Goal: Transaction & Acquisition: Register for event/course

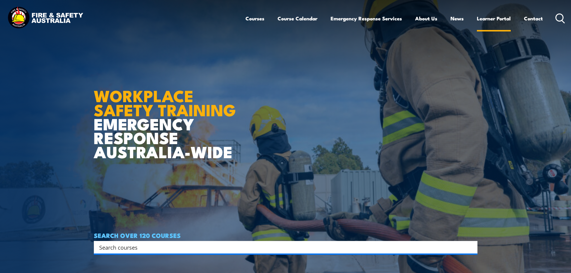
click at [494, 17] on link "Learner Portal" at bounding box center [494, 18] width 34 height 16
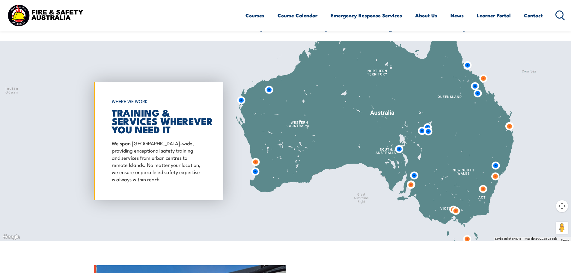
scroll to position [473, 0]
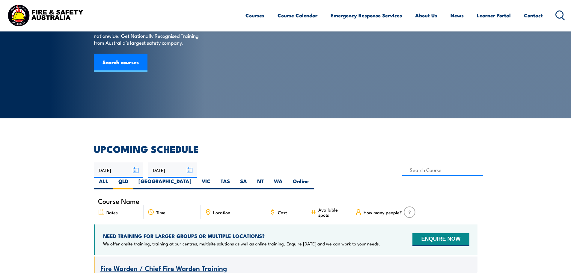
scroll to position [53, 0]
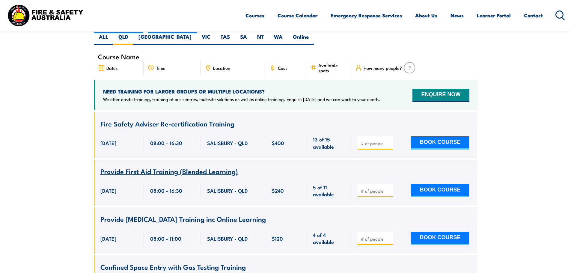
scroll to position [198, 0]
click at [172, 166] on span "Provide First Aid Training (Blended Learning)" at bounding box center [169, 171] width 138 height 10
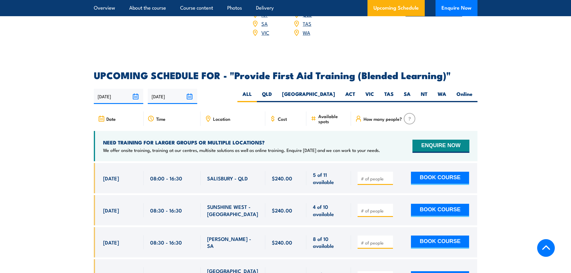
scroll to position [1150, 0]
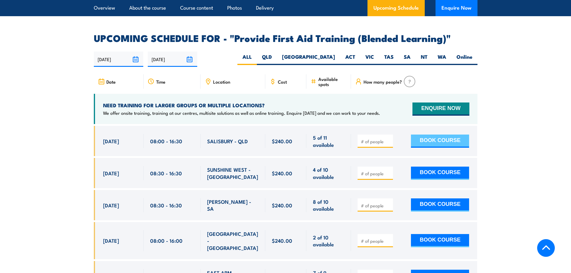
click at [453, 148] on button "BOOK COURSE" at bounding box center [440, 141] width 58 height 13
click at [390, 142] on span at bounding box center [375, 141] width 31 height 7
click at [387, 144] on input "1" at bounding box center [376, 142] width 30 height 6
type input "2"
click at [387, 144] on input "2" at bounding box center [376, 142] width 30 height 6
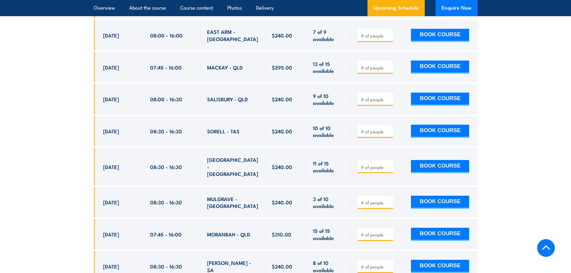
scroll to position [1221, 0]
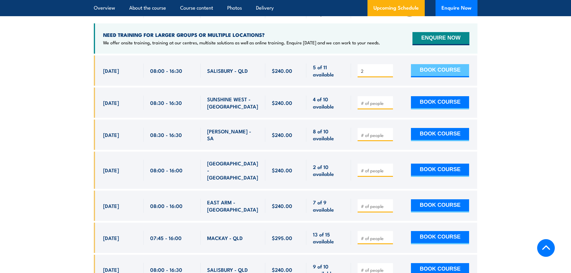
click at [451, 75] on button "BOOK COURSE" at bounding box center [440, 70] width 58 height 13
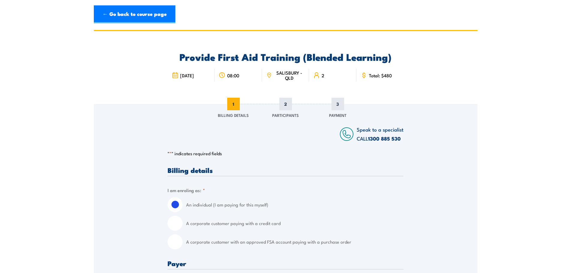
click at [185, 225] on div "A corporate customer paying with a credit card" at bounding box center [286, 223] width 236 height 15
drag, startPoint x: 183, startPoint y: 229, endPoint x: 177, endPoint y: 233, distance: 7.4
click at [183, 229] on div "A corporate customer paying with a credit card" at bounding box center [286, 223] width 236 height 15
click at [171, 248] on input "A corporate customer with an approved FSA account paying with a purchase order" at bounding box center [175, 242] width 15 height 15
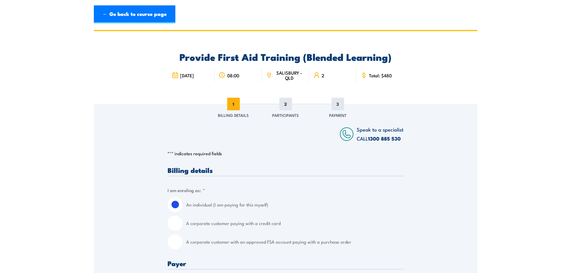
radio input "true"
click at [181, 248] on div "A corporate customer with an approved FSA account paying with a purchase order" at bounding box center [286, 242] width 236 height 15
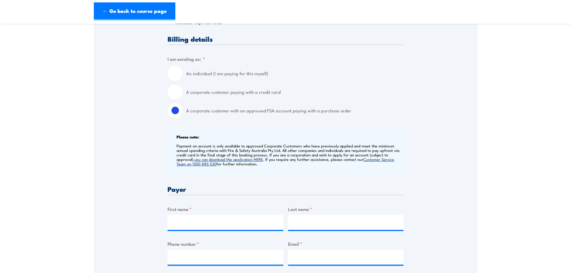
scroll to position [136, 0]
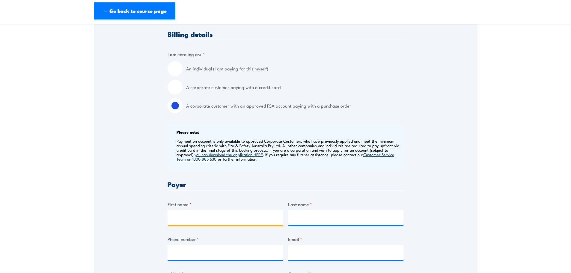
click at [198, 214] on input "First name *" at bounding box center [226, 217] width 116 height 15
drag, startPoint x: 233, startPoint y: 143, endPoint x: 318, endPoint y: 166, distance: 88.0
click at [318, 166] on div "Please note: Payment on account is only available to approved Corporate Custome…" at bounding box center [286, 147] width 236 height 46
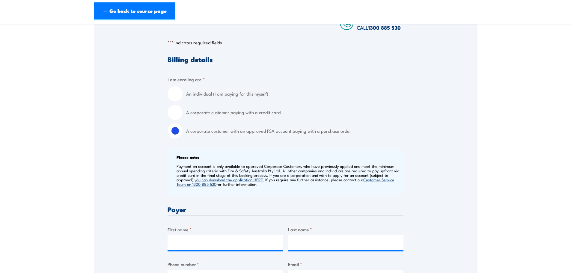
scroll to position [86, 0]
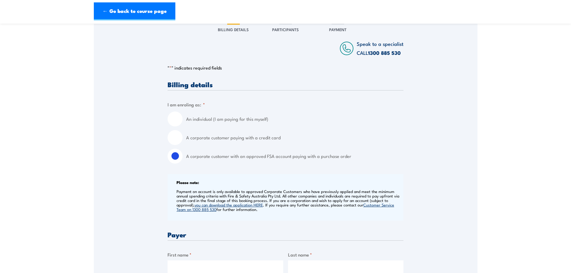
drag, startPoint x: 288, startPoint y: 186, endPoint x: 292, endPoint y: 184, distance: 4.2
click at [288, 186] on div "Please note: Payment on account is only available to approved Corporate Custome…" at bounding box center [286, 197] width 236 height 46
click at [287, 183] on div "Please note: Payment on account is only available to approved Corporate Custome…" at bounding box center [286, 197] width 236 height 46
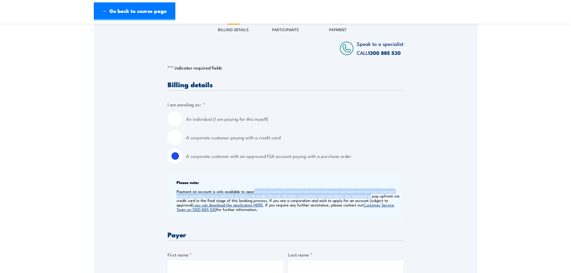
drag, startPoint x: 254, startPoint y: 193, endPoint x: 369, endPoint y: 198, distance: 114.9
click at [369, 198] on p "Payment on account is only available to approved Corporate Customers who have p…" at bounding box center [290, 200] width 226 height 22
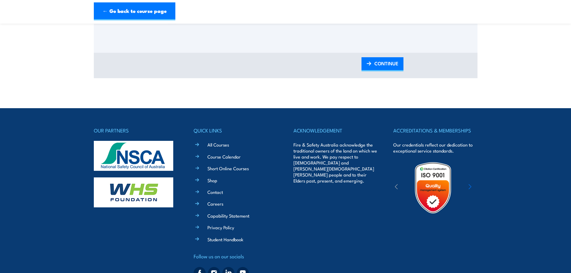
scroll to position [783, 0]
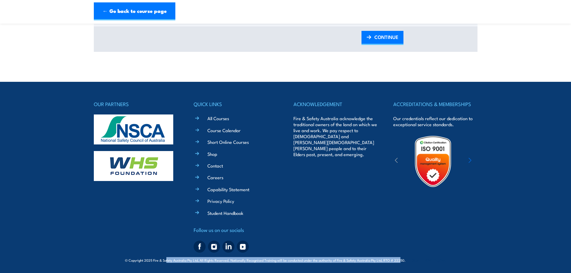
drag, startPoint x: 167, startPoint y: 262, endPoint x: 400, endPoint y: 262, distance: 232.7
click at [400, 262] on span "© Copyright 2025 Fire & Safety Australia Pty Ltd, All Rights Reserved. National…" at bounding box center [285, 260] width 321 height 6
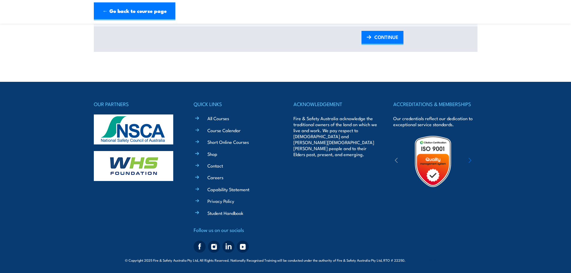
click at [421, 260] on span "Site: KND Digital" at bounding box center [430, 260] width 34 height 5
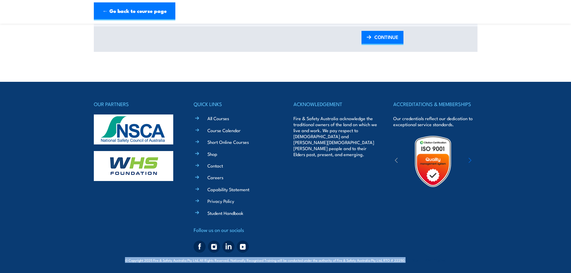
drag, startPoint x: 411, startPoint y: 259, endPoint x: 130, endPoint y: 257, distance: 281.0
click at [130, 257] on div "© Copyright 2025 Fire & Safety Australia Pty Ltd, All Rights Reserved. National…" at bounding box center [286, 259] width 384 height 9
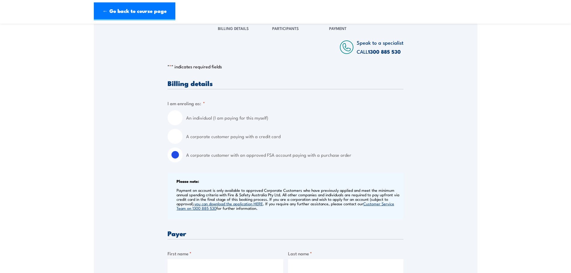
scroll to position [0, 0]
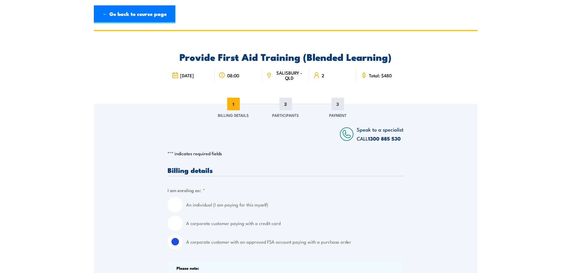
click at [283, 102] on span "2" at bounding box center [286, 104] width 13 height 13
drag, startPoint x: 369, startPoint y: 74, endPoint x: 407, endPoint y: 76, distance: 38.4
click at [407, 76] on div "Provide First Aid Training (Blended Learning) 14 August 2025" at bounding box center [286, 67] width 384 height 73
drag, startPoint x: 184, startPoint y: 71, endPoint x: 208, endPoint y: 86, distance: 28.5
click at [208, 86] on div "14 August 2025 2" at bounding box center [286, 75] width 236 height 24
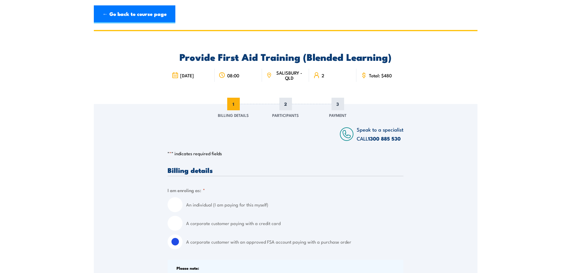
click at [240, 75] on div "08:00" at bounding box center [238, 75] width 47 height 13
drag, startPoint x: 240, startPoint y: 75, endPoint x: 217, endPoint y: 73, distance: 23.2
click at [211, 74] on div "14 August 2025 2" at bounding box center [286, 75] width 236 height 24
click at [295, 72] on span "SALISBURY - QLD" at bounding box center [289, 75] width 31 height 10
drag, startPoint x: 278, startPoint y: 72, endPoint x: 311, endPoint y: 58, distance: 35.6
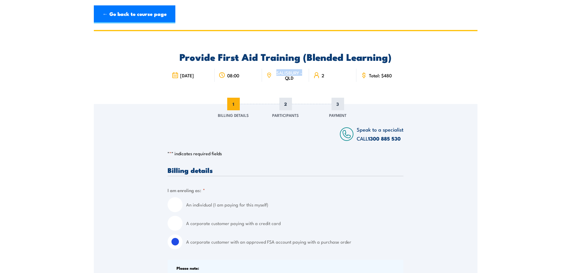
click at [310, 65] on div "14 August 2025 2" at bounding box center [286, 75] width 236 height 24
drag, startPoint x: 329, startPoint y: 55, endPoint x: 333, endPoint y: 57, distance: 4.2
click at [335, 56] on h2 "Provide First Aid Training (Blended Learning)" at bounding box center [286, 56] width 236 height 8
drag, startPoint x: 292, startPoint y: 59, endPoint x: 403, endPoint y: 60, distance: 111.9
click at [403, 60] on h2 "Provide First Aid Training (Blended Learning)" at bounding box center [286, 56] width 236 height 8
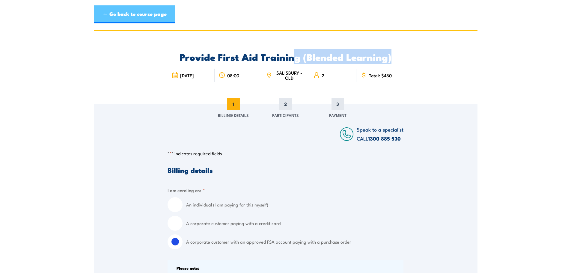
click at [124, 11] on link "← Go back to course page" at bounding box center [135, 14] width 82 height 18
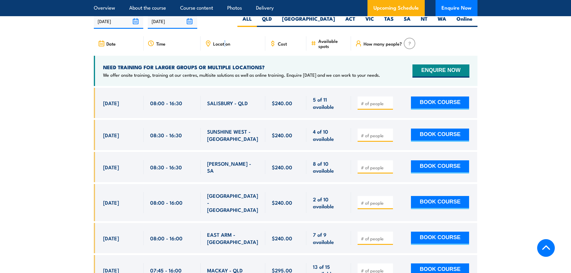
click at [224, 46] on span "Location" at bounding box center [221, 43] width 17 height 5
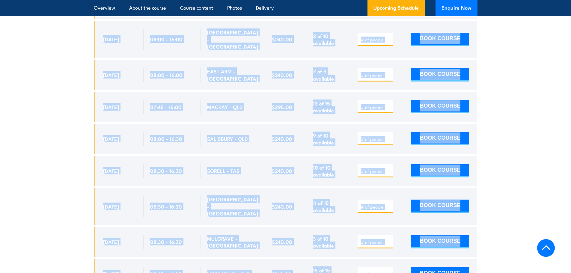
scroll to position [1366, 0]
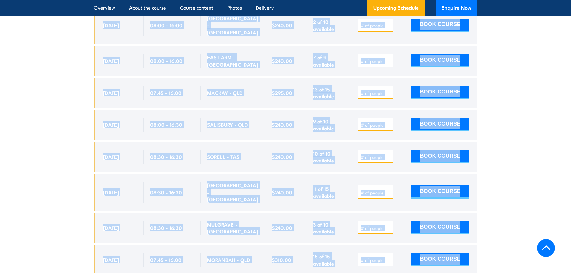
drag, startPoint x: 212, startPoint y: 45, endPoint x: 482, endPoint y: 205, distance: 313.0
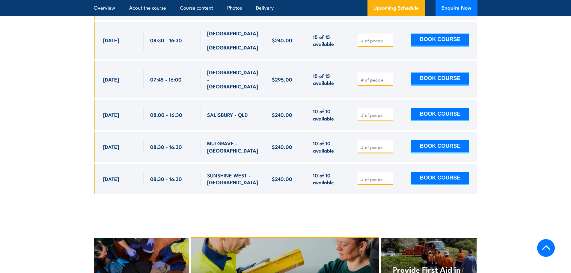
scroll to position [2620, 0]
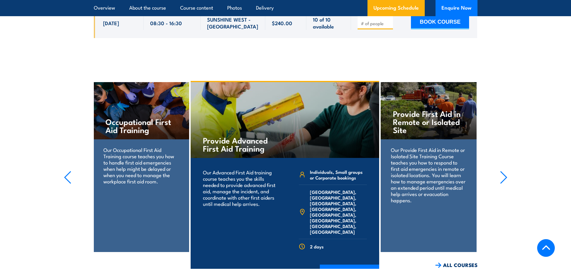
drag, startPoint x: 229, startPoint y: 74, endPoint x: 245, endPoint y: 84, distance: 18.3
click at [229, 136] on h4 "Provide Advanced First Aid Training" at bounding box center [238, 144] width 70 height 16
click at [350, 265] on link "COURSE DETAILS" at bounding box center [349, 273] width 59 height 16
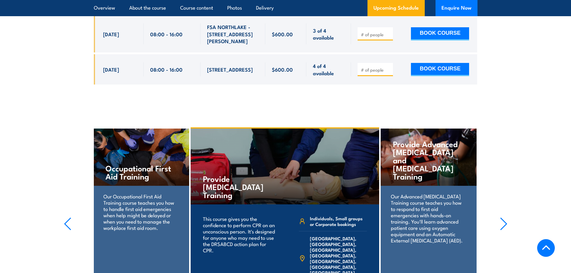
scroll to position [983, 0]
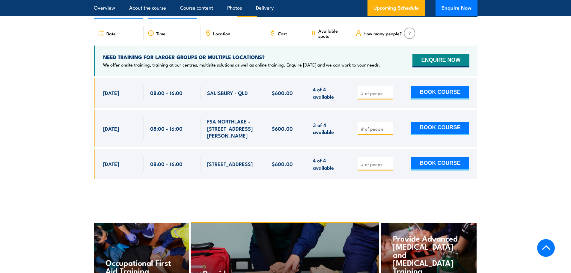
drag, startPoint x: 573, startPoint y: 33, endPoint x: 540, endPoint y: 178, distance: 148.7
click at [365, 90] on input "number" at bounding box center [376, 93] width 30 height 6
click at [389, 90] on input "1" at bounding box center [376, 93] width 30 height 6
click at [389, 89] on span "1" at bounding box center [375, 92] width 31 height 7
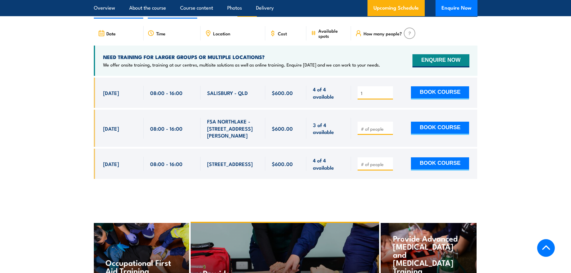
click at [389, 89] on span "1" at bounding box center [375, 92] width 31 height 7
click at [387, 89] on span "1" at bounding box center [375, 92] width 31 height 7
click at [366, 90] on input "1" at bounding box center [376, 93] width 30 height 6
drag, startPoint x: 376, startPoint y: 74, endPoint x: 356, endPoint y: 76, distance: 20.1
click at [356, 78] on div "1 BOOK COURSE" at bounding box center [414, 93] width 126 height 30
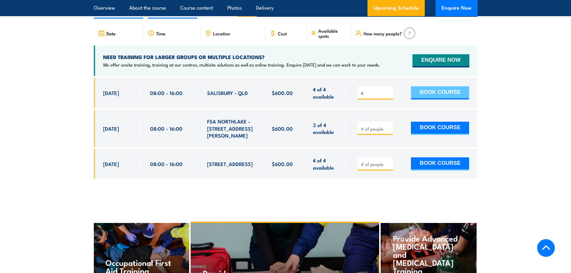
type input "4"
click at [452, 86] on button "BOOK COURSE" at bounding box center [440, 92] width 58 height 13
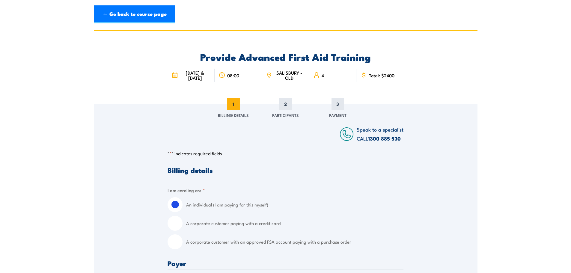
click at [176, 226] on input "A corporate customer paying with a credit card" at bounding box center [175, 223] width 15 height 15
radio input "true"
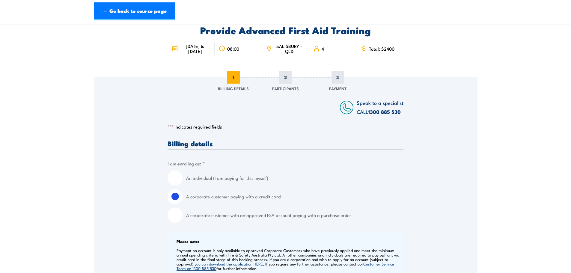
scroll to position [29, 0]
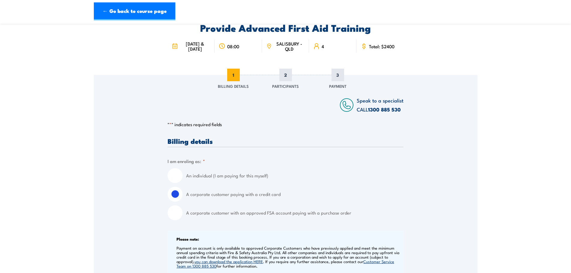
click at [241, 177] on label "An individual (I am paying for this myself)" at bounding box center [294, 175] width 217 height 15
click at [183, 177] on input "An individual (I am paying for this myself)" at bounding box center [175, 175] width 15 height 15
radio input "true"
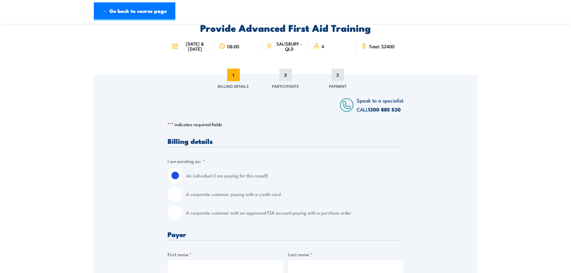
click at [185, 197] on div "A corporate customer paying with a credit card" at bounding box center [286, 194] width 236 height 15
drag, startPoint x: 173, startPoint y: 199, endPoint x: 175, endPoint y: 196, distance: 3.8
click at [173, 199] on input "A corporate customer paying with a credit card" at bounding box center [175, 194] width 15 height 15
radio input "true"
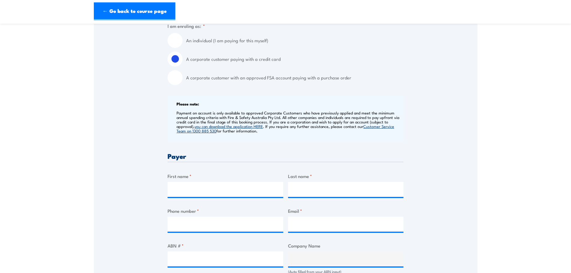
scroll to position [310, 0]
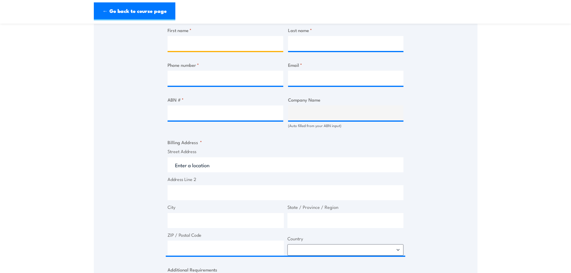
click at [222, 44] on input "First name *" at bounding box center [226, 43] width 116 height 15
click at [507, 131] on section "Provide Advanced First Aid Training 08:00 4 CALL "" at bounding box center [285, 101] width 571 height 762
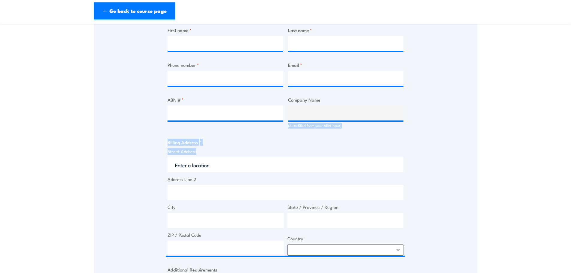
drag, startPoint x: 568, startPoint y: 114, endPoint x: 560, endPoint y: 160, distance: 46.5
click at [560, 160] on section "Provide Advanced First Aid Training 08:00 4 CALL "" at bounding box center [285, 101] width 571 height 762
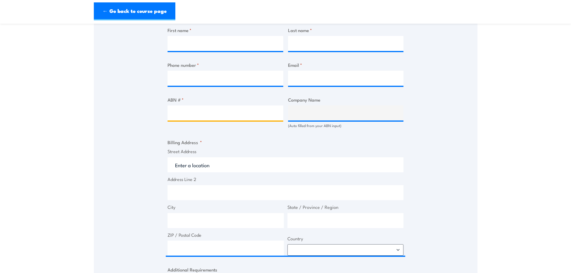
click at [193, 107] on input "ABN # *" at bounding box center [226, 113] width 116 height 15
type input "123"
click at [221, 76] on input "Phone number *" at bounding box center [226, 78] width 116 height 15
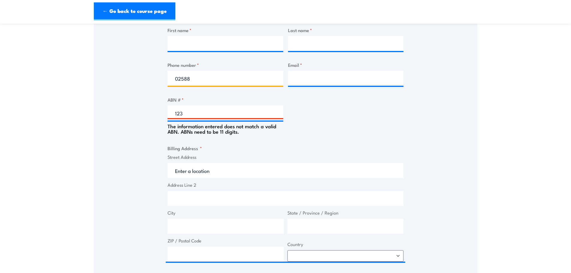
type input "02588"
click at [406, 130] on div "Speak to a specialist CALL [PHONE_NUMBER] CALL [PHONE_NUMBER] " * " indicates r…" at bounding box center [286, 120] width 384 height 652
click at [227, 104] on div "ABN # * 123 The information entered does not match a valid ABN. ABNs need to be…" at bounding box center [226, 115] width 116 height 38
click at [397, 109] on div "Billing details I am enroling as: * An individual (I am paying for this myself)…" at bounding box center [286, 149] width 236 height 587
